Goal: Task Accomplishment & Management: Manage account settings

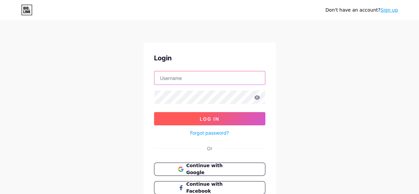
type input "[EMAIL_ADDRESS][DOMAIN_NAME]"
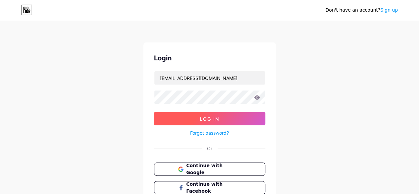
click at [227, 118] on button "Log In" at bounding box center [209, 118] width 111 height 13
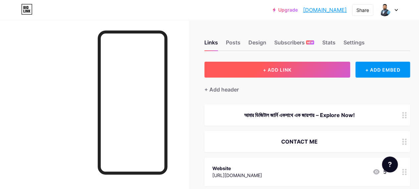
click at [282, 69] on span "+ ADD LINK" at bounding box center [277, 70] width 29 height 6
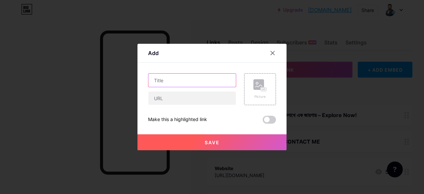
click at [164, 79] on input "text" at bounding box center [191, 80] width 87 height 13
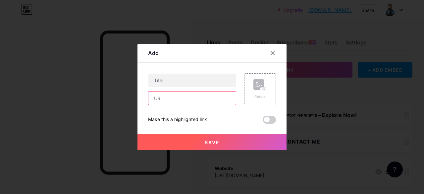
click at [162, 100] on input "text" at bounding box center [191, 97] width 87 height 13
paste input "https://medium.com/@aminulislambhuiyan"
type input "https://medium.com/@aminulislambhuiyan"
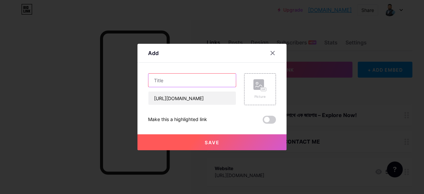
click at [165, 82] on input "text" at bounding box center [191, 80] width 87 height 13
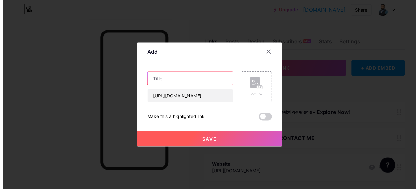
scroll to position [0, 0]
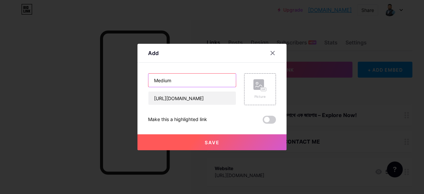
type input "Medium"
click at [221, 144] on button "Save" at bounding box center [212, 142] width 149 height 16
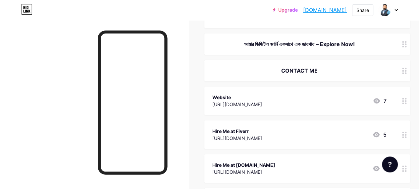
scroll to position [66, 0]
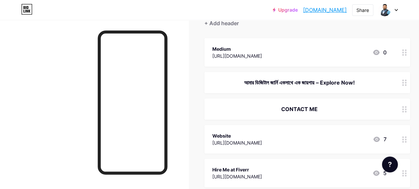
drag, startPoint x: 216, startPoint y: 42, endPoint x: 213, endPoint y: 57, distance: 15.7
click at [213, 57] on div "Medium https://medium.com/@aminulislambhuiyan 0" at bounding box center [307, 52] width 206 height 29
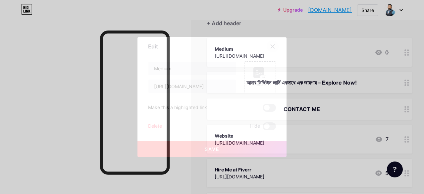
click at [271, 44] on icon at bounding box center [272, 46] width 5 height 5
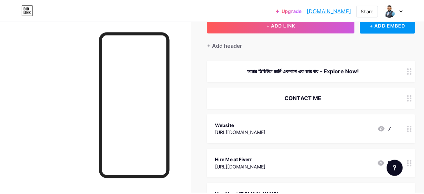
scroll to position [37, 0]
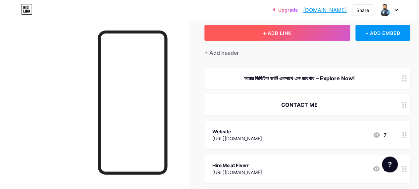
click at [277, 35] on span "+ ADD LINK" at bounding box center [277, 33] width 29 height 6
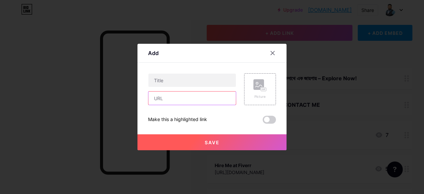
click at [172, 96] on input "text" at bounding box center [191, 97] width 87 height 13
paste input "https://about.me/aminulislambhuiyan"
type input "https://about.me/aminulislambhuiyan"
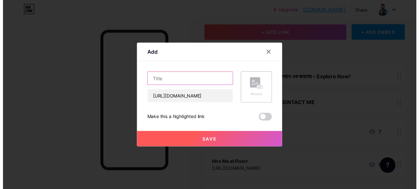
scroll to position [0, 0]
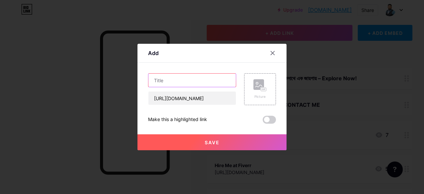
click at [163, 80] on input "text" at bounding box center [191, 80] width 87 height 13
type input "About Me Link"
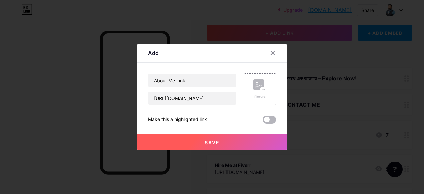
click at [267, 122] on span at bounding box center [269, 120] width 13 height 8
click at [263, 121] on input "checkbox" at bounding box center [263, 121] width 0 height 0
click at [217, 139] on button "Save" at bounding box center [212, 142] width 149 height 16
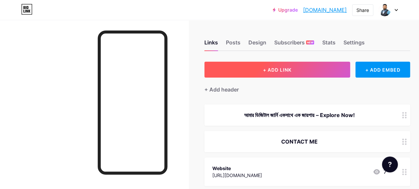
click at [265, 73] on button "+ ADD LINK" at bounding box center [277, 70] width 146 height 16
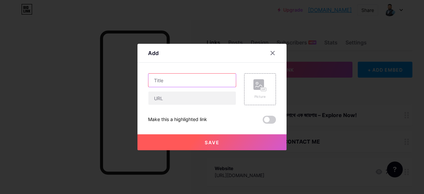
click at [166, 81] on input "text" at bounding box center [191, 80] width 87 height 13
type input "Website"
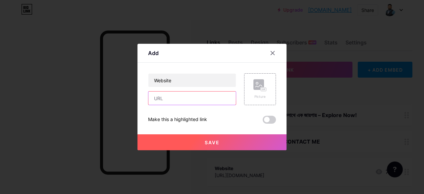
click at [190, 99] on input "text" at bounding box center [191, 97] width 87 height 13
type input "aminul.info.bd"
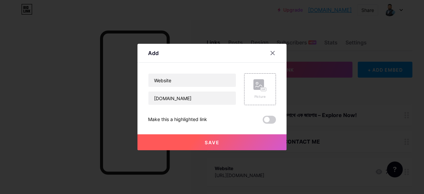
click at [268, 120] on span at bounding box center [269, 120] width 13 height 8
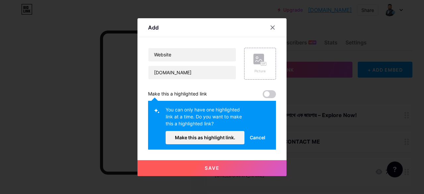
click at [211, 168] on span "Save" at bounding box center [212, 168] width 15 height 6
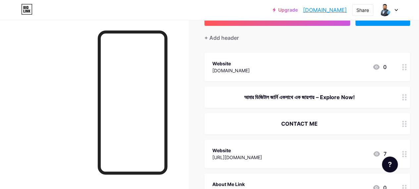
scroll to position [66, 0]
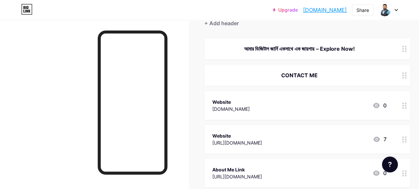
click at [404, 145] on div at bounding box center [404, 139] width 11 height 29
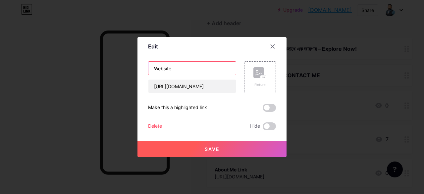
click at [169, 68] on input "Website" at bounding box center [191, 68] width 87 height 13
click at [197, 70] on input "Portfolio" at bounding box center [191, 68] width 87 height 13
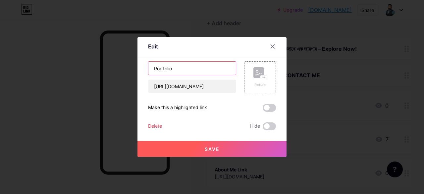
click at [168, 66] on input "Portfolio" at bounding box center [191, 68] width 87 height 13
paste input "p"
drag, startPoint x: 156, startPoint y: 65, endPoint x: 150, endPoint y: 67, distance: 5.6
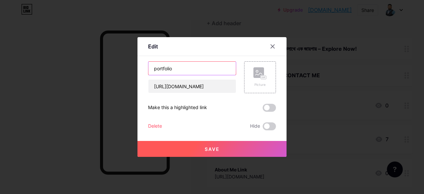
click at [150, 67] on input "portfolio" at bounding box center [191, 68] width 87 height 13
click at [150, 69] on input "portfolio" at bounding box center [191, 68] width 87 height 13
click at [153, 67] on input "portfolio" at bounding box center [191, 68] width 87 height 13
drag, startPoint x: 153, startPoint y: 67, endPoint x: 147, endPoint y: 67, distance: 6.3
click at [148, 67] on input "portfolio" at bounding box center [191, 68] width 87 height 13
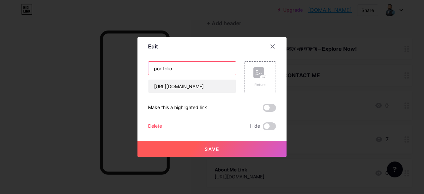
click at [150, 68] on input "portfolio" at bounding box center [191, 68] width 87 height 13
click at [153, 67] on input "portfolio" at bounding box center [191, 68] width 87 height 13
drag, startPoint x: 153, startPoint y: 67, endPoint x: 144, endPoint y: 67, distance: 9.6
click at [144, 67] on div "Edit Content YouTube Play YouTube video without leaving your page. ADD Vimeo Pl…" at bounding box center [212, 97] width 149 height 120
type input "Portfolio"
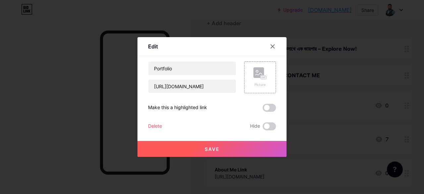
click at [265, 108] on span at bounding box center [269, 108] width 13 height 8
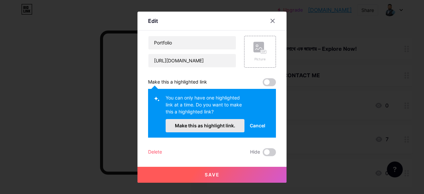
click at [209, 122] on button "Make this as highlight link." at bounding box center [205, 125] width 79 height 13
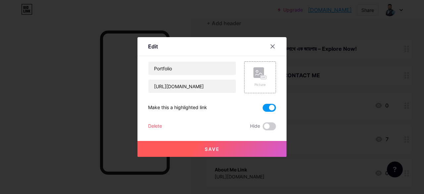
click at [213, 147] on span "Save" at bounding box center [212, 149] width 15 height 6
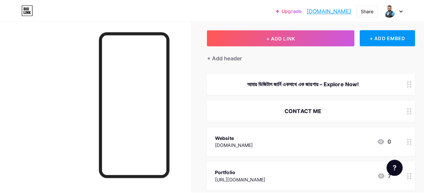
scroll to position [0, 0]
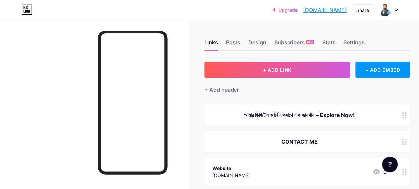
click at [278, 113] on div "আমার ডিজিটাল জার্নি একসাথে এক জায়গায় – Explore Now!" at bounding box center [299, 115] width 174 height 8
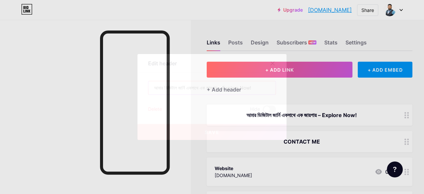
click at [194, 90] on input "আমার ডিজিটাল জার্নি একসাথে এক জায়গায় – Explore Now!" at bounding box center [211, 87] width 127 height 13
paste input "🚀 Helping Brands Grow Online I’m Aminul Islam Bhuiyan – Professional Digital Ma"
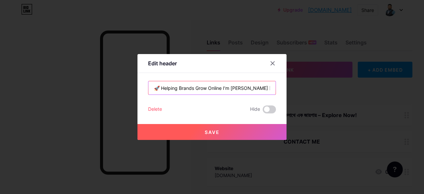
scroll to position [0, 62]
type input "🚀 Helping Brands Grow Online I’m Aminul Islam Bhuiyan – Professional Digital Ma"
click at [211, 130] on span "Save" at bounding box center [212, 132] width 15 height 6
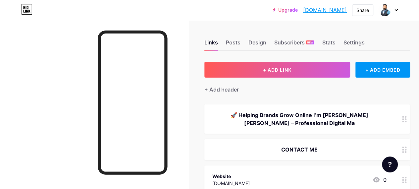
click at [316, 115] on div "🚀 Helping Brands Grow Online I’m Aminul Islam Bhuiyan – Professional Digital Ma" at bounding box center [299, 119] width 174 height 16
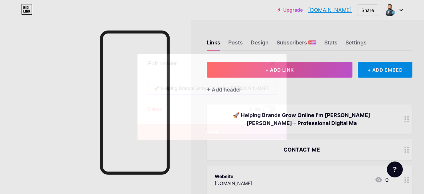
click at [250, 85] on input "🚀 Helping Brands Grow Online I’m Aminul Islam Bhuiyan – Professional Digital Ma" at bounding box center [211, 87] width 127 height 13
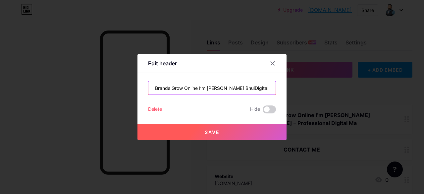
scroll to position [0, 21]
paste input "yan – Professional"
click at [247, 88] on input "🚀 Helping Brands Grow Online I’m Aminul Islam Bhuiyan – Professional Digital Ma" at bounding box center [211, 87] width 127 height 13
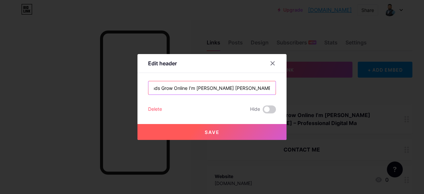
click at [268, 88] on input "🚀 Helping Brands Grow Online I’m Aminul Islam Bhuiyan – Digital Ma" at bounding box center [211, 87] width 127 height 13
type input "🚀 Helping Brands Grow Online I’m Aminul Islam Bhuiyan – Digital Marketer"
click at [211, 127] on button "Save" at bounding box center [212, 132] width 149 height 16
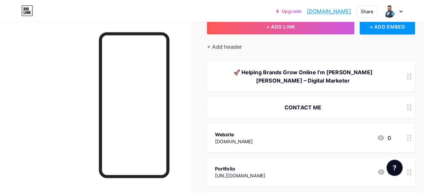
scroll to position [0, 0]
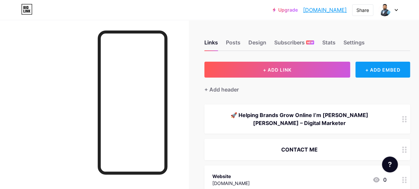
click at [390, 66] on div "+ ADD EMBED" at bounding box center [383, 70] width 55 height 16
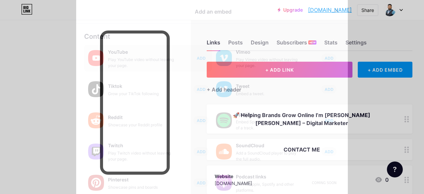
click at [125, 51] on div "YouTube" at bounding box center [141, 51] width 66 height 9
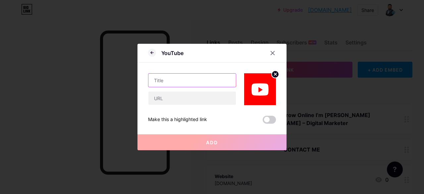
click at [167, 79] on input "text" at bounding box center [191, 80] width 87 height 13
click at [171, 76] on input "Yoytube" at bounding box center [191, 80] width 87 height 13
type input "YouTube Channel"
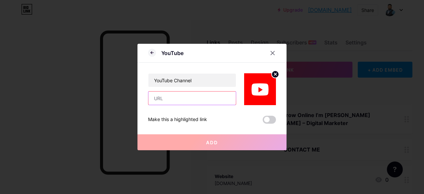
click at [177, 99] on input "text" at bounding box center [191, 97] width 87 height 13
paste input "https://www.youtube.com/@aminulislambhuiyan4u"
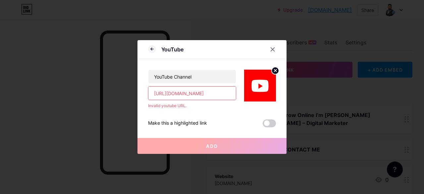
scroll to position [0, 34]
click at [187, 93] on input "https://www.youtube.com/@aminulislambhuiyan4u" at bounding box center [191, 93] width 87 height 13
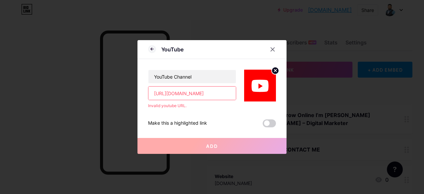
click at [192, 94] on input "https://www.youtube.com/@aminulislambhuiyan4u" at bounding box center [191, 93] width 87 height 13
paste input "watch?v=u_ih2FKrM-Q"
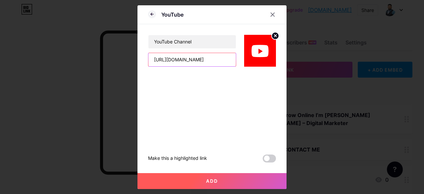
scroll to position [0, 32]
type input "https://www.youtube.com/watch?v=u_ih2FKrM-Q"
click at [265, 156] on span at bounding box center [269, 158] width 13 height 8
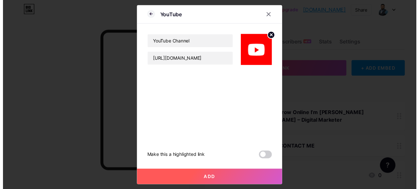
scroll to position [0, 0]
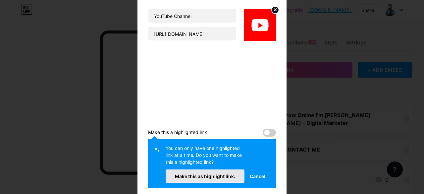
click at [188, 181] on button "Make this as highlight link." at bounding box center [205, 175] width 79 height 13
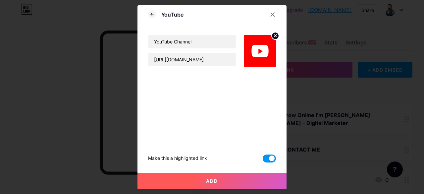
click at [214, 180] on span "Add" at bounding box center [212, 181] width 12 height 6
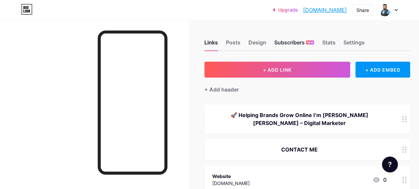
click at [295, 42] on div "Subscribers NEW" at bounding box center [294, 44] width 40 height 12
click at [260, 41] on div "Design" at bounding box center [258, 44] width 18 height 12
click at [237, 41] on div "Posts" at bounding box center [233, 44] width 15 height 12
click at [365, 41] on div "Settings" at bounding box center [353, 44] width 21 height 12
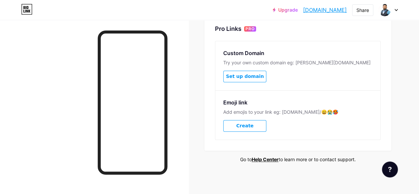
scroll to position [296, 0]
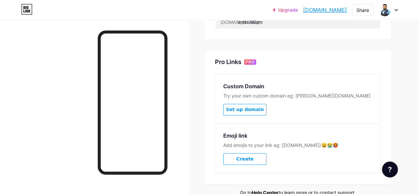
click at [250, 158] on span "Create" at bounding box center [244, 159] width 17 height 6
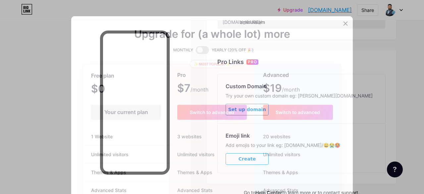
drag, startPoint x: 115, startPoint y: 114, endPoint x: 135, endPoint y: 116, distance: 20.7
click at [135, 116] on div "Your current plan" at bounding box center [126, 112] width 70 height 15
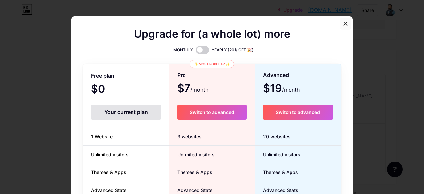
click at [343, 24] on icon at bounding box center [345, 23] width 5 height 5
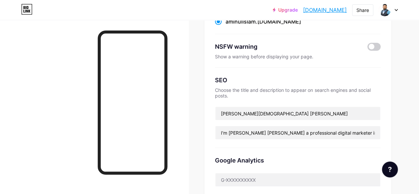
scroll to position [64, 0]
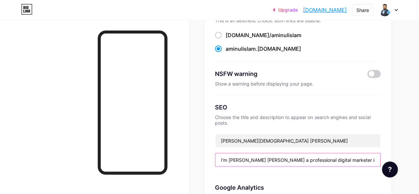
click at [290, 159] on input "I'm Aminul Islam Bhuiyan a professional digital marketer in Bangladesh. I deal …" at bounding box center [297, 159] width 165 height 13
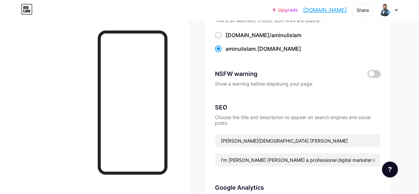
click at [212, 144] on div "Preferred link This is an aesthetic choice. Both links are usable. bio.link/ am…" at bounding box center [297, 134] width 187 height 273
click at [211, 144] on div "Preferred link This is an aesthetic choice. Both links are usable. bio.link/ am…" at bounding box center [297, 134] width 187 height 273
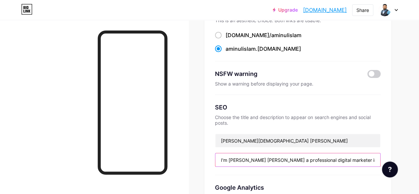
click at [264, 157] on input "I'm Aminul Islam Bhuiyan a professional digital marketer in Bangladesh. I deal …" at bounding box center [297, 159] width 165 height 13
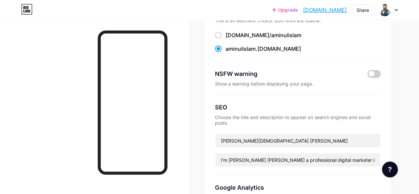
click at [208, 156] on div "Preferred link This is an aesthetic choice. Both links are usable. bio.link/ am…" at bounding box center [297, 134] width 187 height 273
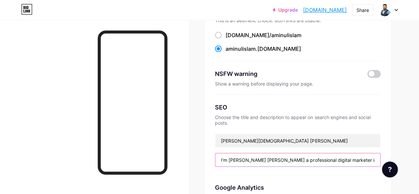
click at [262, 163] on input "I'm Aminul Islam Bhuiyan a professional digital marketer in Bangladesh. I deal …" at bounding box center [297, 159] width 165 height 13
click at [262, 162] on input "I'm Aminul Islam Bhuiyan a professional digital marketer in Bangladesh. I deal …" at bounding box center [297, 159] width 165 height 13
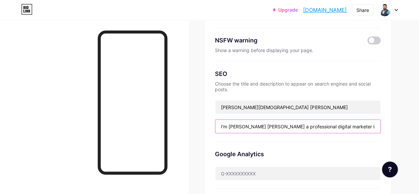
scroll to position [130, 0]
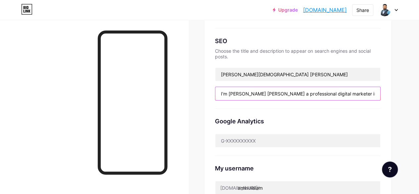
paste input "Professional Digital Marketer in Uttara, specializing in Social Media Branding,…"
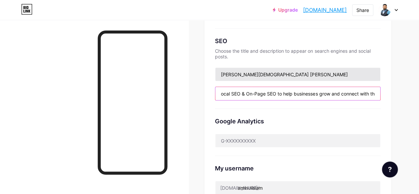
type input "Professional Digital Marketer in [GEOGRAPHIC_DATA], specializing in Social Medi…"
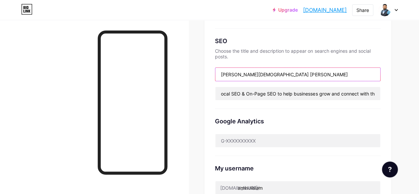
click at [287, 75] on input "[PERSON_NAME][DEMOGRAPHIC_DATA] [PERSON_NAME]" at bounding box center [297, 74] width 165 height 13
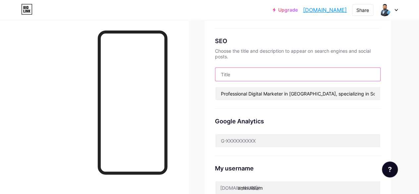
type input "[PERSON_NAME][DEMOGRAPHIC_DATA] [PERSON_NAME]"
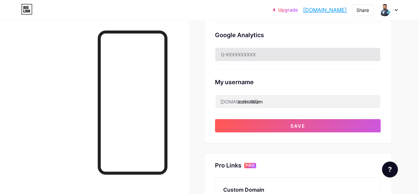
scroll to position [229, 0]
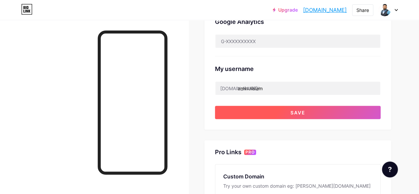
click at [280, 113] on button "Save" at bounding box center [298, 112] width 166 height 13
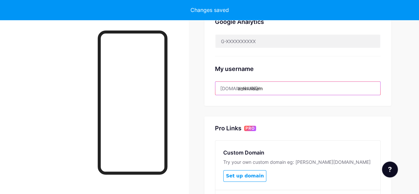
click at [272, 87] on input "aminulislam" at bounding box center [297, 88] width 165 height 13
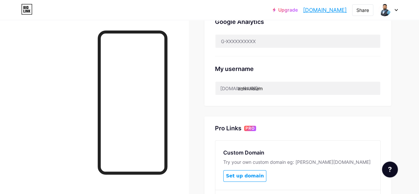
click at [199, 116] on div "Links Posts Design Subscribers NEW Stats Settings Preferred link This is an aes…" at bounding box center [209, 43] width 419 height 505
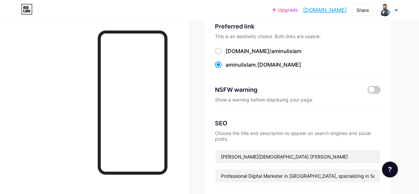
scroll to position [0, 0]
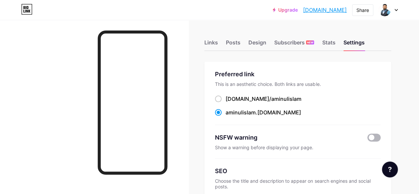
click at [375, 136] on span at bounding box center [374, 138] width 13 height 8
click at [368, 139] on input "checkbox" at bounding box center [368, 139] width 0 height 0
drag, startPoint x: 223, startPoint y: 147, endPoint x: 235, endPoint y: 146, distance: 12.6
click at [235, 146] on div "Show a warning before displaying your page." at bounding box center [298, 148] width 166 height 6
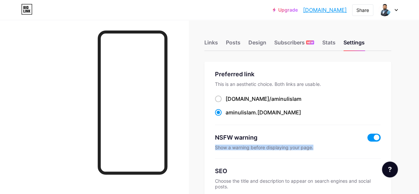
drag, startPoint x: 325, startPoint y: 146, endPoint x: 213, endPoint y: 146, distance: 112.4
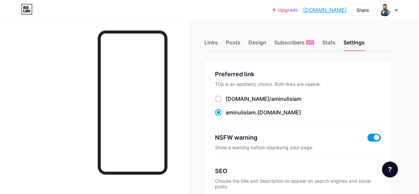
click at [372, 138] on span at bounding box center [374, 138] width 13 height 8
click at [368, 139] on input "checkbox" at bounding box center [368, 139] width 0 height 0
click at [335, 41] on div "Stats" at bounding box center [328, 44] width 13 height 12
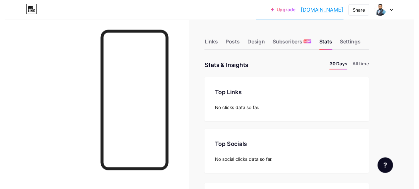
scroll to position [194, 419]
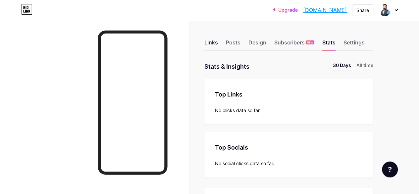
click at [218, 42] on div "Links" at bounding box center [211, 44] width 14 height 12
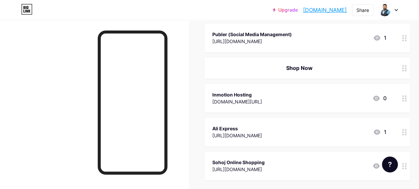
scroll to position [431, 0]
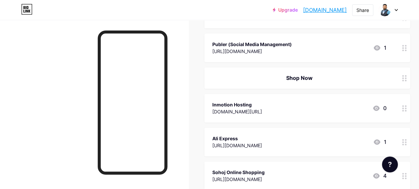
drag, startPoint x: 320, startPoint y: 112, endPoint x: 347, endPoint y: 108, distance: 27.6
click at [347, 108] on div "Inmotion Hosting partners.inmotionhosting.com/JKBYZe 0" at bounding box center [299, 107] width 174 height 15
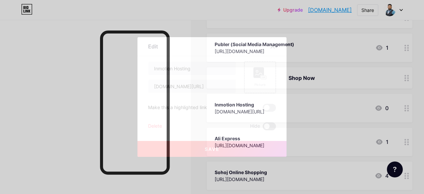
click at [266, 124] on span at bounding box center [269, 126] width 13 height 8
click at [263, 128] on input "checkbox" at bounding box center [263, 128] width 0 height 0
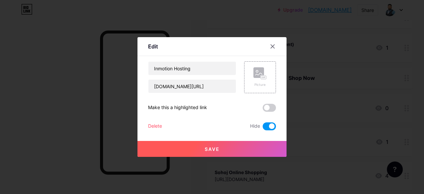
click at [148, 122] on div "Delete" at bounding box center [155, 126] width 14 height 8
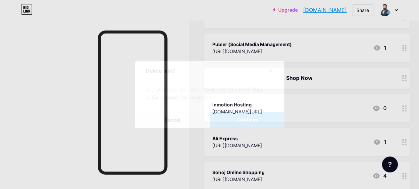
click at [256, 121] on button "Confirm" at bounding box center [247, 120] width 75 height 16
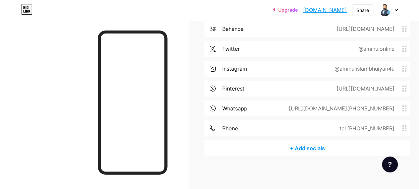
scroll to position [568, 0]
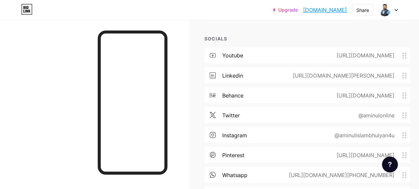
click at [290, 123] on div "youtube https://www.youtube.com/@aminulislambhuiyan4u linkedin https://www.link…" at bounding box center [307, 126] width 206 height 159
click at [290, 116] on div "twitter @aminulonline" at bounding box center [307, 115] width 206 height 16
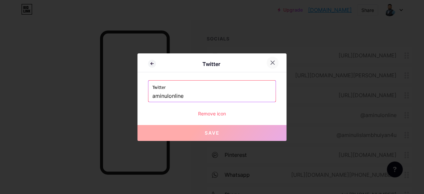
click at [267, 63] on div at bounding box center [273, 63] width 12 height 12
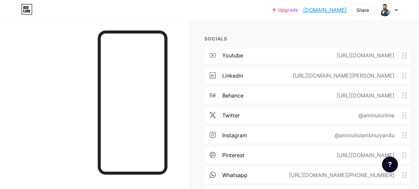
scroll to position [634, 0]
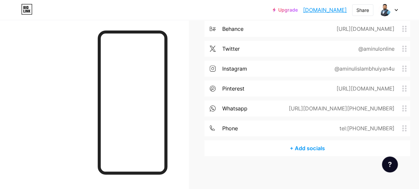
click at [318, 149] on div "+ Add socials" at bounding box center [307, 148] width 206 height 16
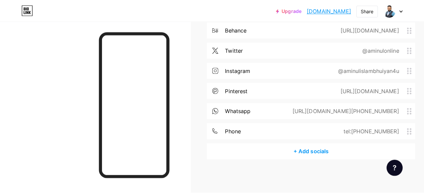
scroll to position [629, 0]
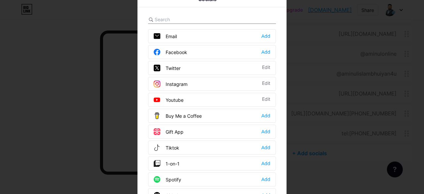
click at [174, 22] on input "text" at bounding box center [191, 19] width 73 height 7
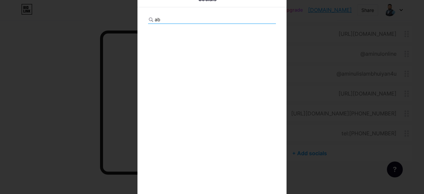
type input "a"
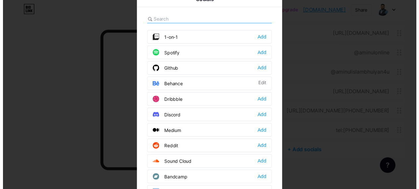
scroll to position [166, 0]
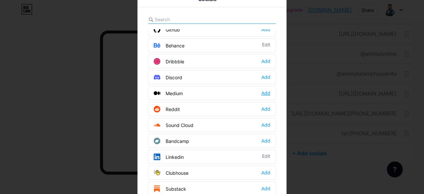
click at [266, 90] on div "Add" at bounding box center [266, 93] width 9 height 7
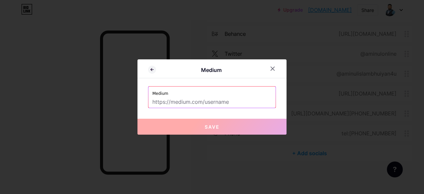
click at [180, 97] on input "text" at bounding box center [211, 101] width 119 height 11
paste input "https://medium.com/@aminulislambhuiyan"
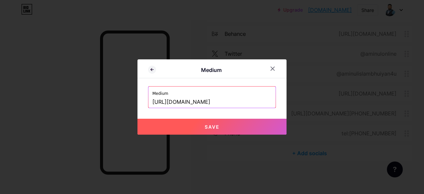
type input "https://medium.com/@aminulislambhuiyan"
click at [210, 128] on span "Save" at bounding box center [212, 127] width 15 height 6
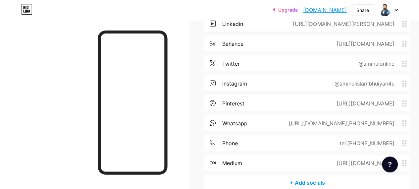
scroll to position [654, 0]
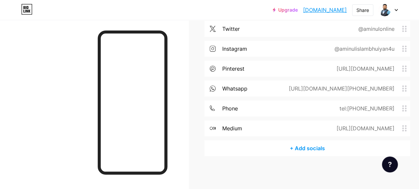
click at [315, 141] on div "+ Add socials" at bounding box center [307, 148] width 206 height 16
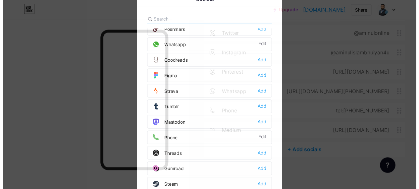
scroll to position [587, 0]
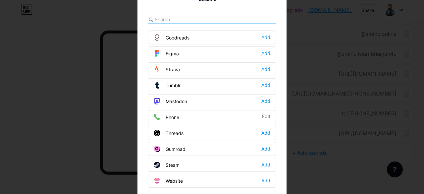
click at [265, 177] on div "Add" at bounding box center [266, 180] width 9 height 7
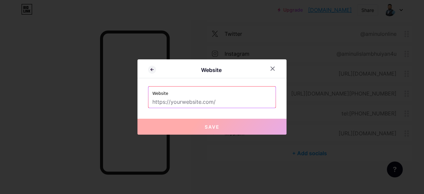
click at [174, 100] on input "text" at bounding box center [211, 101] width 119 height 11
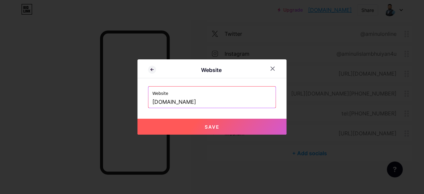
click at [224, 129] on button "Save" at bounding box center [212, 127] width 149 height 16
type input "https://aminul.info.bd"
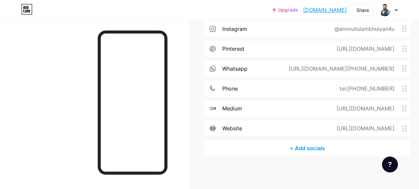
scroll to position [541, 0]
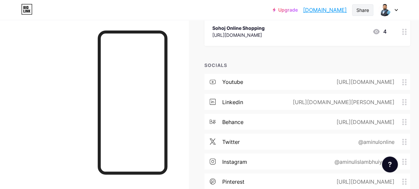
click at [361, 9] on div "Share" at bounding box center [363, 10] width 13 height 7
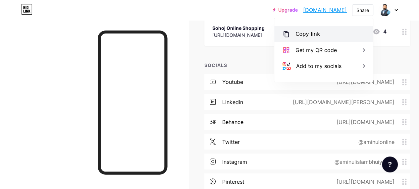
click at [308, 32] on div "Copy link" at bounding box center [308, 34] width 25 height 8
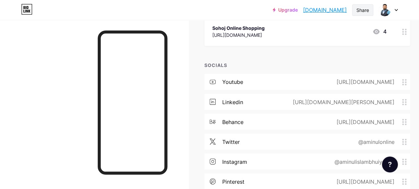
click at [363, 11] on div "Share" at bounding box center [363, 10] width 13 height 7
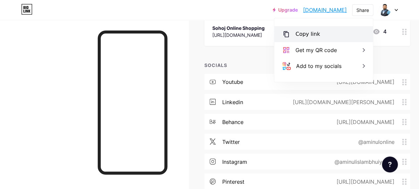
click at [302, 31] on div "Copy link" at bounding box center [308, 34] width 25 height 8
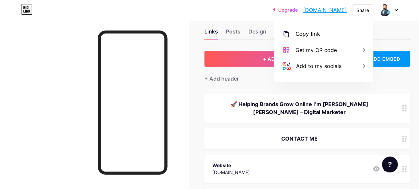
scroll to position [0, 0]
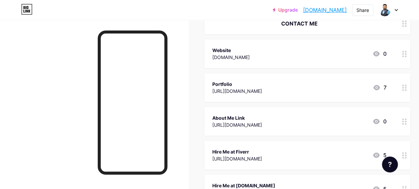
scroll to position [66, 0]
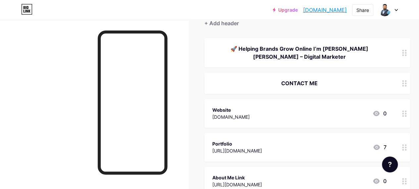
click at [283, 113] on div "Website [DOMAIN_NAME] 0" at bounding box center [299, 113] width 174 height 15
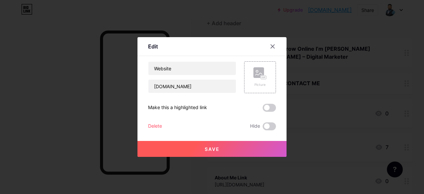
click at [263, 107] on span at bounding box center [269, 108] width 13 height 8
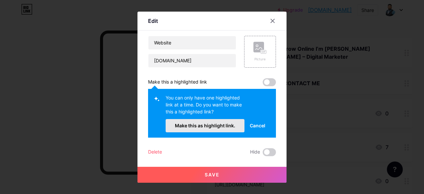
click at [205, 122] on button "Make this as highlight link." at bounding box center [205, 125] width 79 height 13
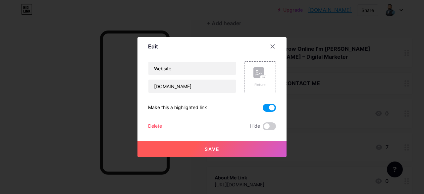
click at [214, 150] on span "Save" at bounding box center [212, 149] width 15 height 6
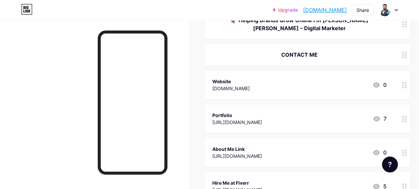
scroll to position [133, 0]
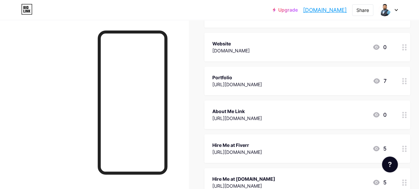
click at [262, 79] on div "Portfolio" at bounding box center [237, 77] width 50 height 7
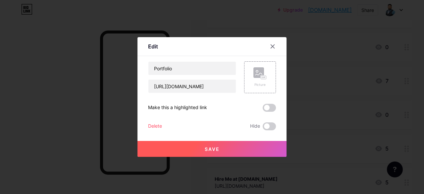
click at [232, 106] on div "Make this a highlighted link" at bounding box center [212, 108] width 128 height 8
click at [263, 107] on span at bounding box center [269, 108] width 13 height 8
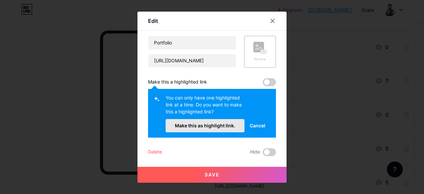
click at [215, 123] on span "Make this as highlight link." at bounding box center [205, 126] width 60 height 6
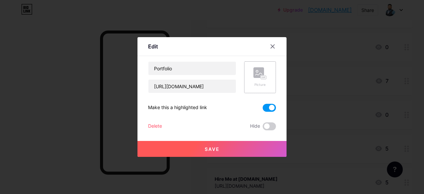
click at [259, 75] on rect at bounding box center [259, 72] width 11 height 11
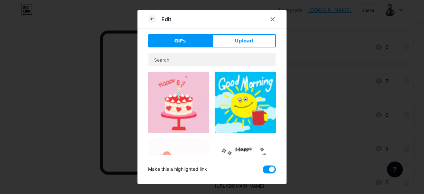
click at [241, 42] on span "Upload" at bounding box center [244, 40] width 18 height 7
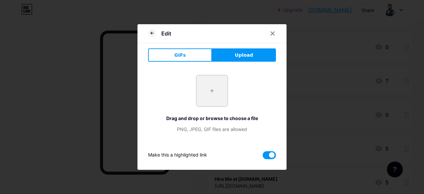
click at [211, 90] on input "file" at bounding box center [212, 90] width 31 height 31
type input "C:\fakepath\Aminul Islam Bhuiyan Web Image (2).png"
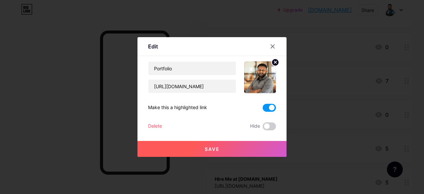
click at [214, 149] on span "Save" at bounding box center [212, 149] width 15 height 6
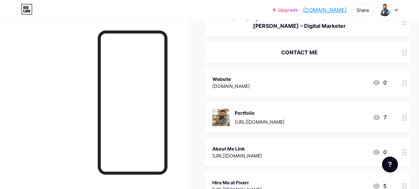
scroll to position [66, 0]
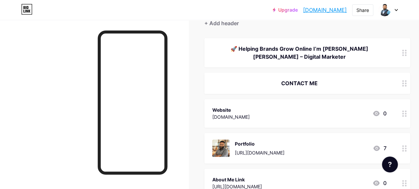
click at [330, 113] on div "Website aminul.info.bd 0" at bounding box center [299, 113] width 174 height 15
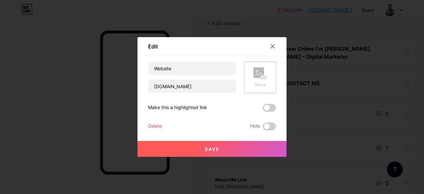
click at [261, 77] on rect at bounding box center [263, 77] width 5 height 3
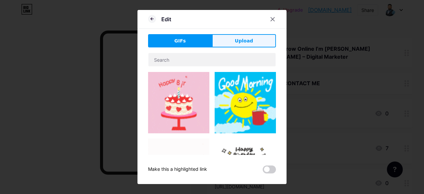
click at [242, 35] on button "Upload" at bounding box center [244, 40] width 64 height 13
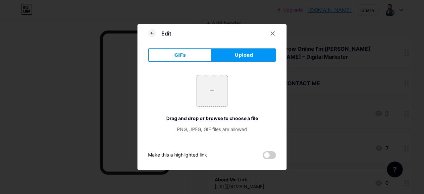
click at [214, 94] on input "file" at bounding box center [212, 90] width 31 height 31
type input "C:\fakepath\Aminul Islam Bhuiyan (6).jpg"
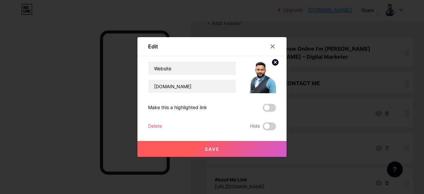
click at [266, 108] on span at bounding box center [269, 108] width 13 height 8
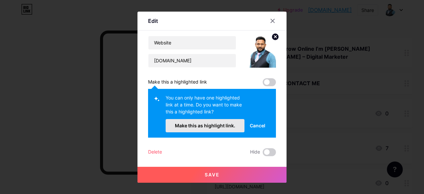
click at [201, 127] on span "Make this as highlight link." at bounding box center [205, 126] width 60 height 6
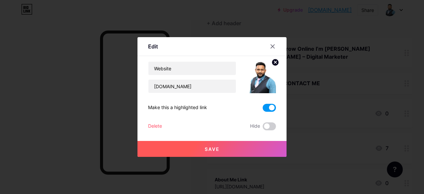
click at [219, 147] on button "Save" at bounding box center [212, 149] width 149 height 16
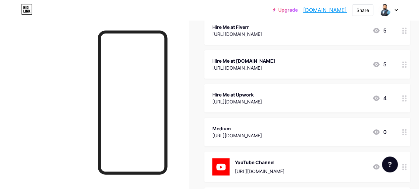
scroll to position [265, 0]
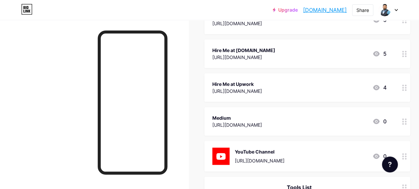
click at [259, 121] on div "https://medium.com/@aminulislambhuiyan" at bounding box center [237, 124] width 50 height 7
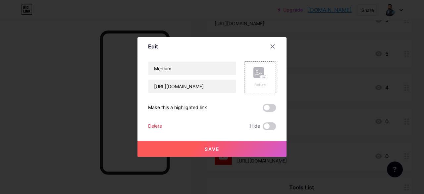
click at [261, 79] on rect at bounding box center [263, 77] width 5 height 3
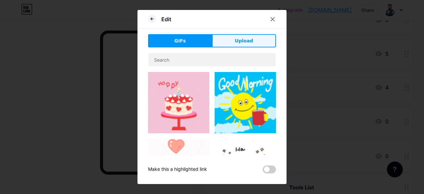
click at [242, 37] on span "Upload" at bounding box center [244, 40] width 18 height 7
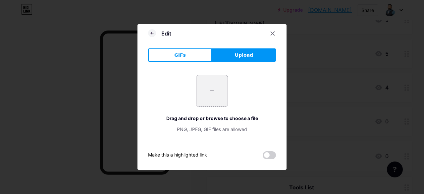
click at [212, 87] on input "file" at bounding box center [212, 90] width 31 height 31
type input "C:\fakepath\aminul_islam_bhuiyan_professional_digital_marketer..jpg"
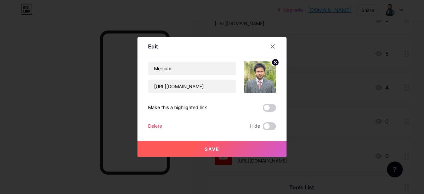
click at [264, 109] on span at bounding box center [269, 108] width 13 height 8
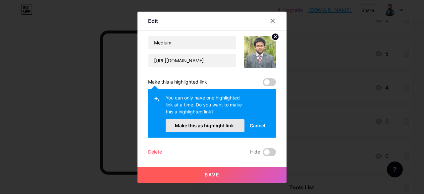
click at [207, 126] on span "Make this as highlight link." at bounding box center [205, 126] width 60 height 6
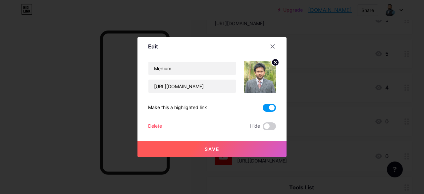
click at [221, 152] on button "Save" at bounding box center [212, 149] width 149 height 16
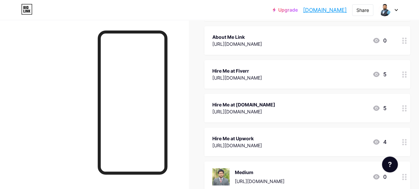
scroll to position [166, 0]
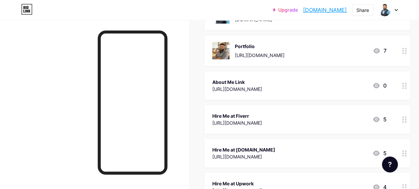
click at [259, 81] on div "About Me Link" at bounding box center [237, 82] width 50 height 7
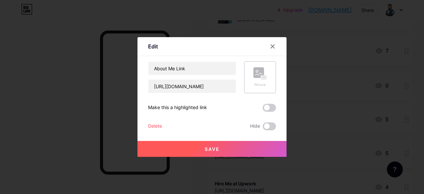
click at [261, 77] on rect at bounding box center [263, 77] width 5 height 3
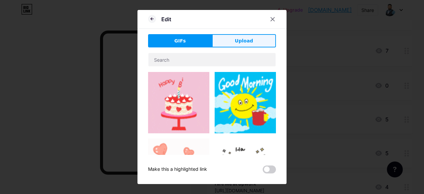
click at [238, 38] on span "Upload" at bounding box center [244, 40] width 18 height 7
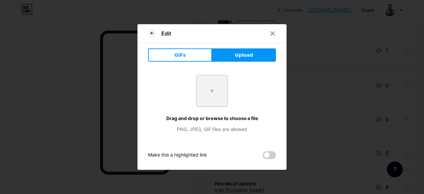
click at [216, 93] on input "file" at bounding box center [212, 90] width 31 height 31
type input "C:\fakepath\IMG_E5038-fotor-bg-remover-2025011122501.png"
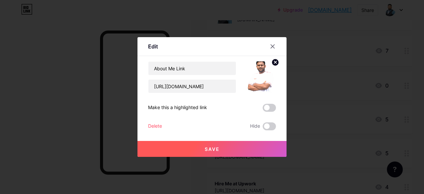
click at [263, 107] on span at bounding box center [269, 108] width 13 height 8
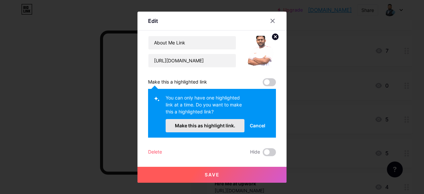
click at [199, 123] on span "Make this as highlight link." at bounding box center [205, 126] width 60 height 6
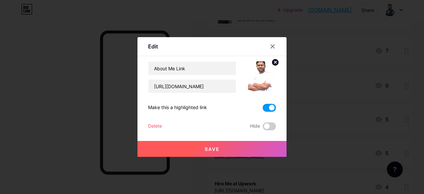
click at [213, 153] on button "Save" at bounding box center [212, 149] width 149 height 16
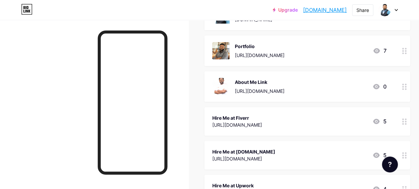
click at [262, 120] on div "Hire Me at Fiverr" at bounding box center [237, 117] width 50 height 7
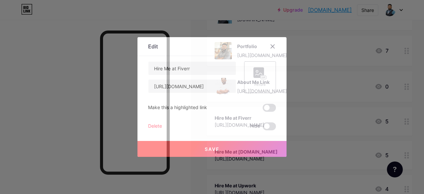
click at [257, 79] on icon at bounding box center [260, 73] width 13 height 12
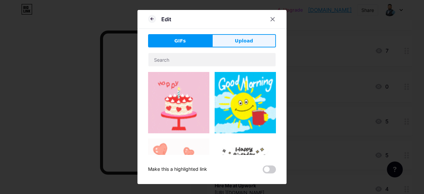
click at [233, 39] on button "Upload" at bounding box center [244, 40] width 64 height 13
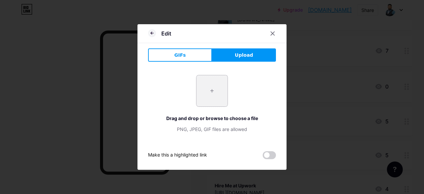
click at [214, 91] on input "file" at bounding box center [212, 90] width 31 height 31
type input "C:\fakepath\aminul islam bhuiyan-professional digital marketer.jpeg"
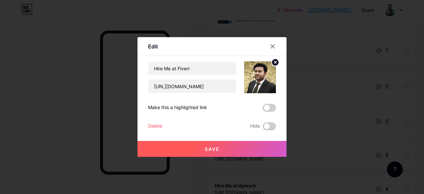
click at [215, 147] on span "Save" at bounding box center [212, 149] width 15 height 6
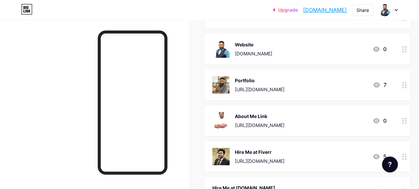
scroll to position [199, 0]
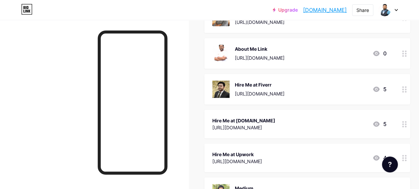
click at [275, 124] on div "https://www.freelancer.com/u/aminulislambhui2" at bounding box center [243, 127] width 63 height 7
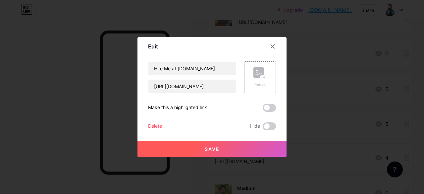
click at [261, 78] on rect at bounding box center [263, 77] width 5 height 3
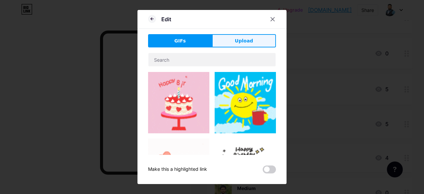
click at [249, 46] on button "Upload" at bounding box center [244, 40] width 64 height 13
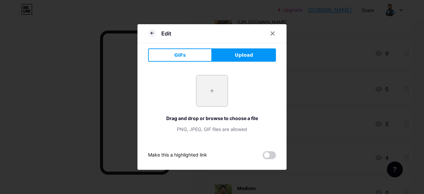
click at [211, 93] on input "file" at bounding box center [212, 90] width 31 height 31
type input "C:\fakepath\aminul islam bhuiyan, professional digital marketer.jpg"
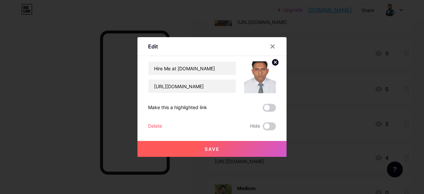
click at [213, 150] on span "Save" at bounding box center [212, 149] width 15 height 6
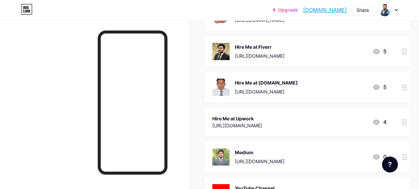
scroll to position [265, 0]
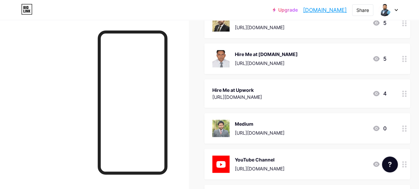
click at [262, 90] on div "Hire Me at Upwork" at bounding box center [237, 90] width 50 height 7
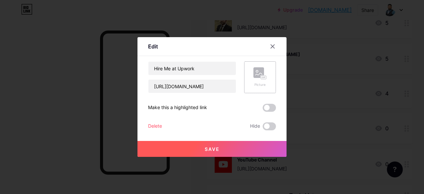
click at [254, 79] on icon at bounding box center [260, 73] width 13 height 12
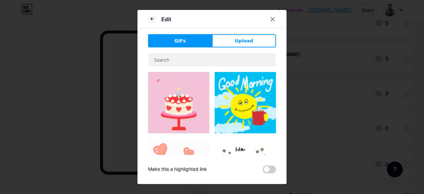
click at [239, 37] on span "Upload" at bounding box center [244, 40] width 18 height 7
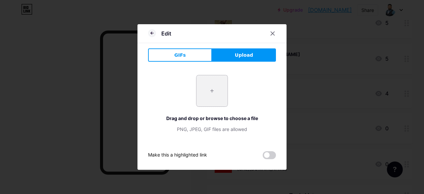
click at [221, 89] on input "file" at bounding box center [212, 90] width 31 height 31
type input "C:\fakepath\Aminul Islam Bhuiyan.jpeg"
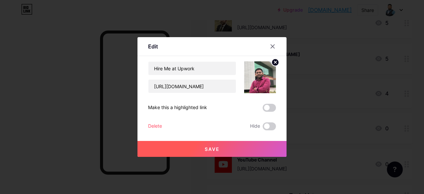
click at [219, 146] on button "Save" at bounding box center [212, 149] width 149 height 16
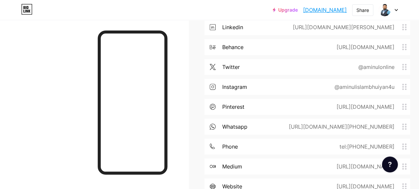
scroll to position [688, 0]
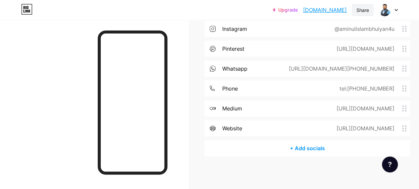
click at [367, 7] on div "Share" at bounding box center [363, 10] width 13 height 7
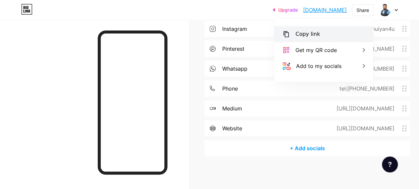
click at [324, 35] on div "Copy link" at bounding box center [323, 34] width 99 height 16
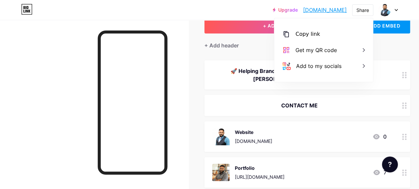
scroll to position [66, 0]
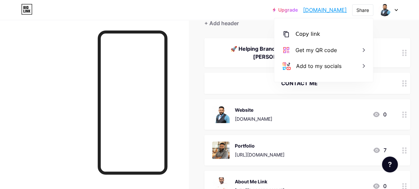
click at [292, 118] on div "Website aminul.info.bd 0" at bounding box center [299, 114] width 174 height 17
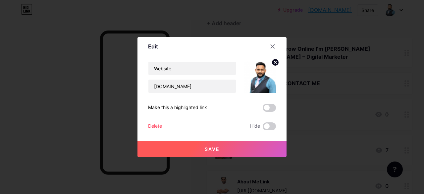
click at [266, 106] on span at bounding box center [269, 108] width 13 height 8
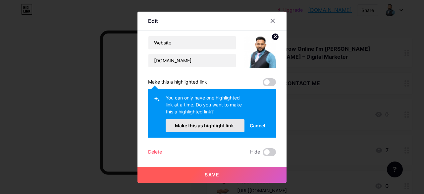
click at [207, 124] on span "Make this as highlight link." at bounding box center [205, 126] width 60 height 6
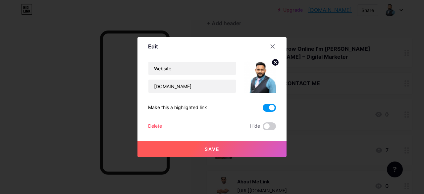
click at [215, 146] on span "Save" at bounding box center [212, 149] width 15 height 6
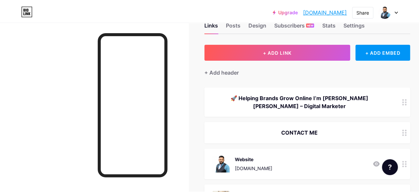
scroll to position [0, 0]
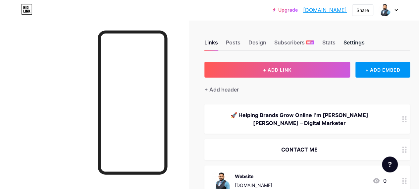
click at [356, 41] on div "Settings" at bounding box center [353, 44] width 21 height 12
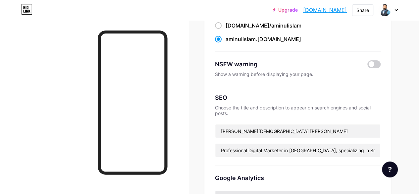
scroll to position [166, 0]
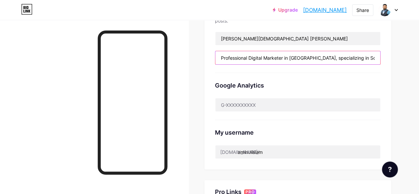
click at [347, 56] on input "Professional Digital Marketer in [GEOGRAPHIC_DATA], specializing in Social Medi…" at bounding box center [297, 57] width 165 height 13
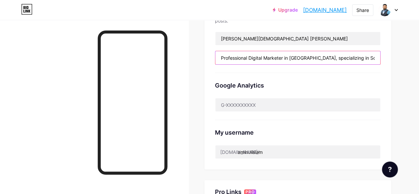
click at [347, 56] on input "Professional Digital Marketer in [GEOGRAPHIC_DATA], specializing in Social Medi…" at bounding box center [297, 57] width 165 height 13
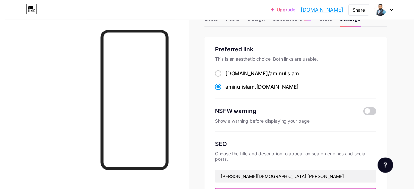
scroll to position [0, 0]
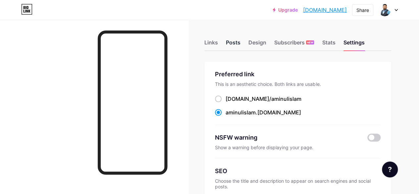
click at [239, 41] on div "Posts" at bounding box center [233, 44] width 15 height 12
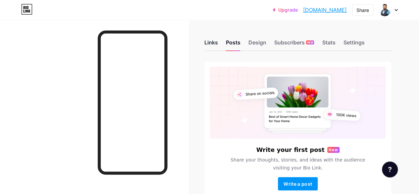
click at [210, 44] on div "Links" at bounding box center [211, 44] width 14 height 12
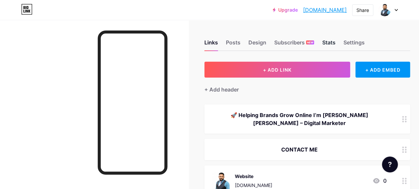
click at [327, 41] on div "Stats" at bounding box center [328, 44] width 13 height 12
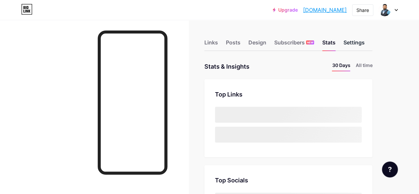
click at [355, 41] on div "Settings" at bounding box center [353, 44] width 21 height 12
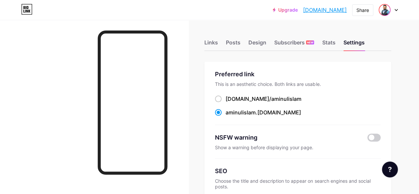
click at [386, 9] on img at bounding box center [384, 10] width 11 height 11
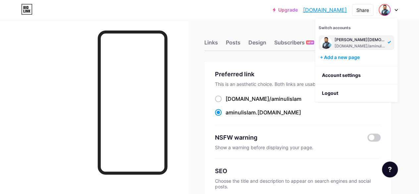
click at [359, 45] on div "[DOMAIN_NAME]/aminulislam" at bounding box center [360, 45] width 51 height 5
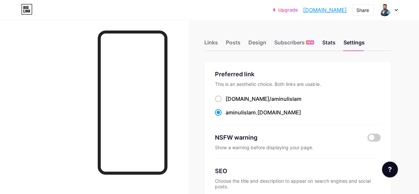
click at [329, 43] on div "Stats" at bounding box center [328, 44] width 13 height 12
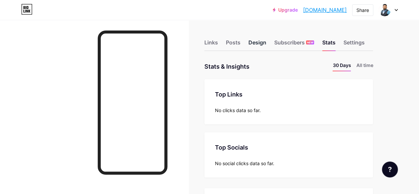
click at [260, 43] on div "Design" at bounding box center [258, 44] width 18 height 12
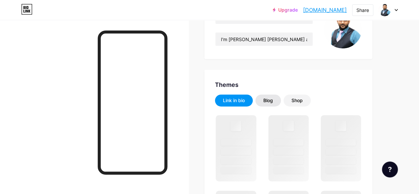
scroll to position [33, 0]
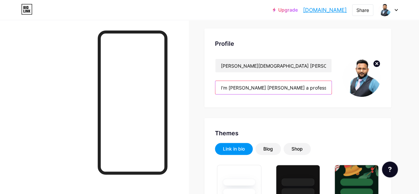
click at [319, 89] on input "I'm [PERSON_NAME] [PERSON_NAME] a professional digital marketer in [GEOGRAPHIC_…" at bounding box center [273, 87] width 116 height 13
click at [319, 87] on input "I'm [PERSON_NAME] [PERSON_NAME] a professional digital marketer in [GEOGRAPHIC_…" at bounding box center [273, 87] width 116 height 13
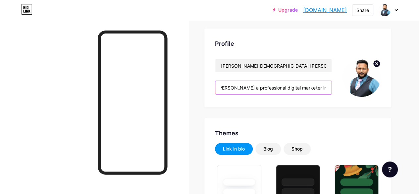
click at [300, 86] on input "I'm [PERSON_NAME] [PERSON_NAME] a professional digital marketer in [GEOGRAPHIC_…" at bounding box center [273, 87] width 116 height 13
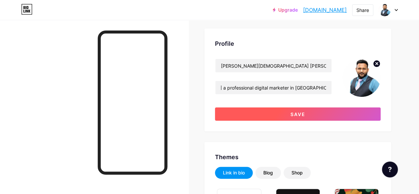
scroll to position [0, 0]
click at [328, 113] on button "Save" at bounding box center [298, 113] width 166 height 13
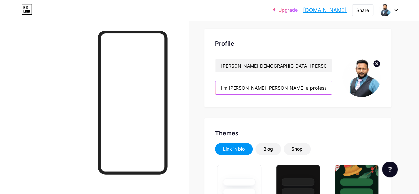
click at [269, 88] on input "I'm [PERSON_NAME] [PERSON_NAME] a professional digital marketer in [GEOGRAPHIC_…" at bounding box center [273, 87] width 116 height 13
click at [292, 87] on input "I'm [PERSON_NAME] [PERSON_NAME] a professional digital marketer in [GEOGRAPHIC_…" at bounding box center [273, 87] width 116 height 13
click at [296, 88] on input "I'm [PERSON_NAME] [PERSON_NAME] a professional digital marketer in [GEOGRAPHIC_…" at bounding box center [273, 87] width 116 height 13
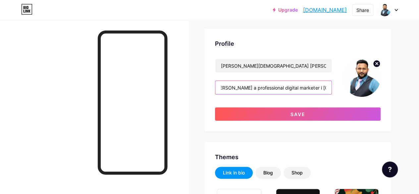
type input "I'm [PERSON_NAME] [PERSON_NAME] a professional digital marketer in [GEOGRAPHIC_…"
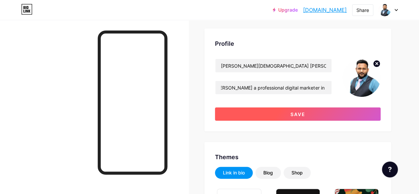
click at [304, 111] on button "Save" at bounding box center [298, 113] width 166 height 13
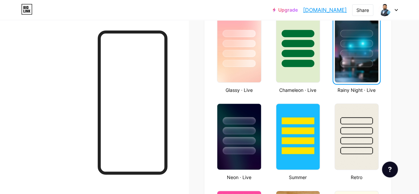
scroll to position [431, 0]
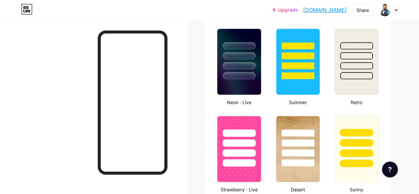
click at [366, 150] on div at bounding box center [357, 153] width 34 height 8
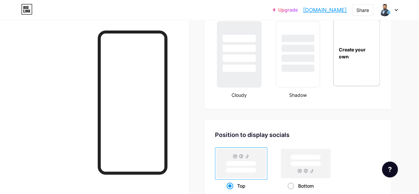
scroll to position [766, 0]
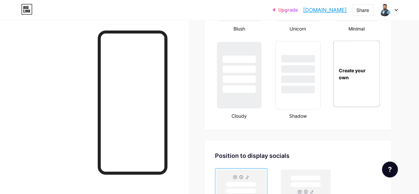
click at [306, 77] on div at bounding box center [298, 80] width 34 height 8
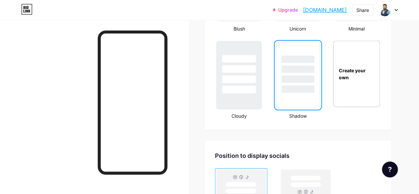
click at [235, 87] on div at bounding box center [239, 90] width 34 height 8
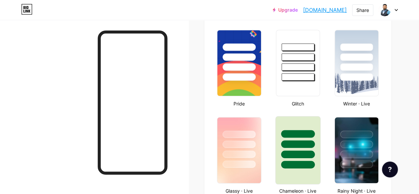
scroll to position [302, 0]
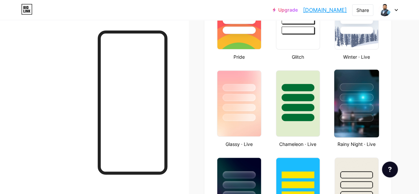
click at [360, 101] on div at bounding box center [357, 97] width 34 height 8
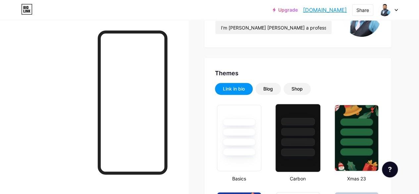
scroll to position [33, 0]
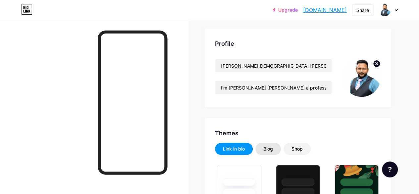
click at [268, 154] on div "Blog" at bounding box center [269, 149] width 26 height 12
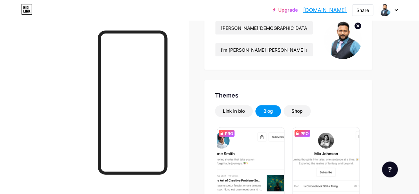
scroll to position [0, 0]
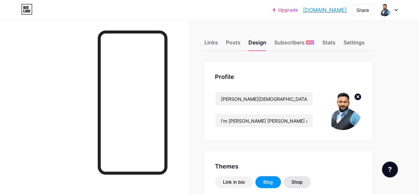
click at [301, 183] on div "Shop" at bounding box center [297, 182] width 11 height 7
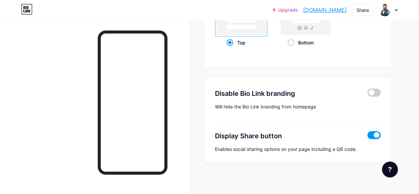
scroll to position [213, 0]
